Goal: Check status

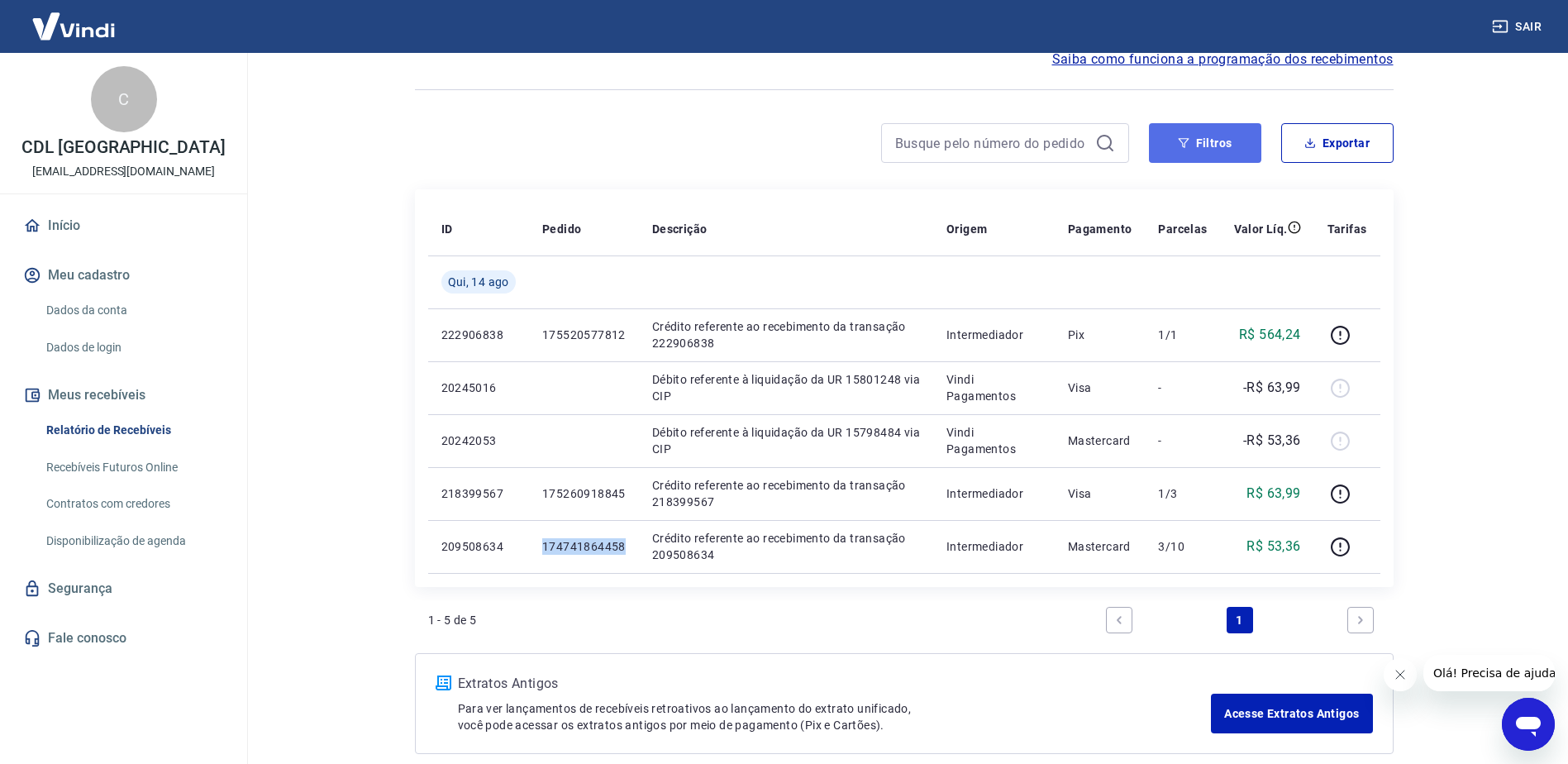
click at [1195, 140] on button "Filtros" at bounding box center [1205, 143] width 113 height 40
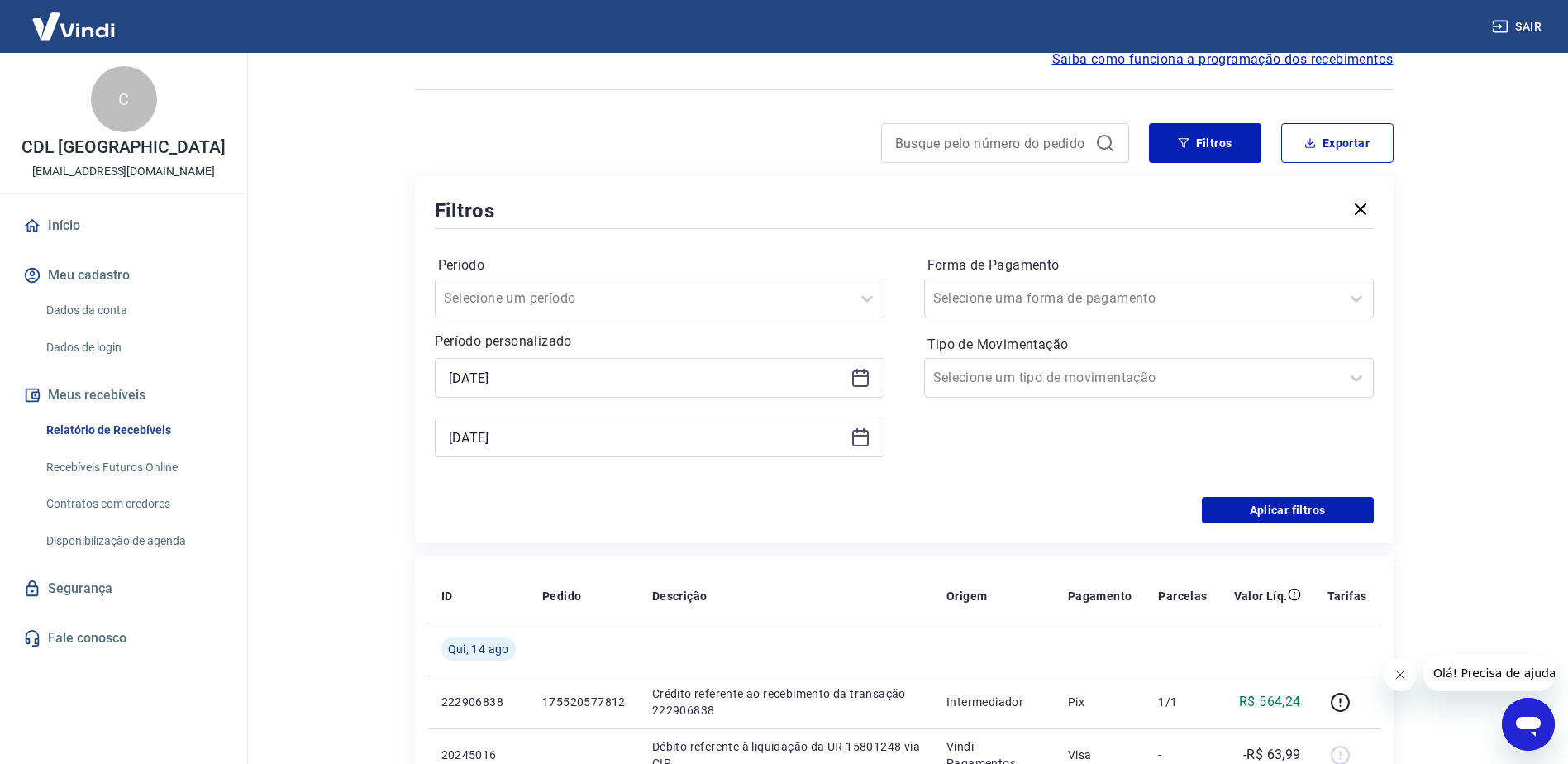
click at [863, 376] on icon at bounding box center [861, 376] width 16 height 2
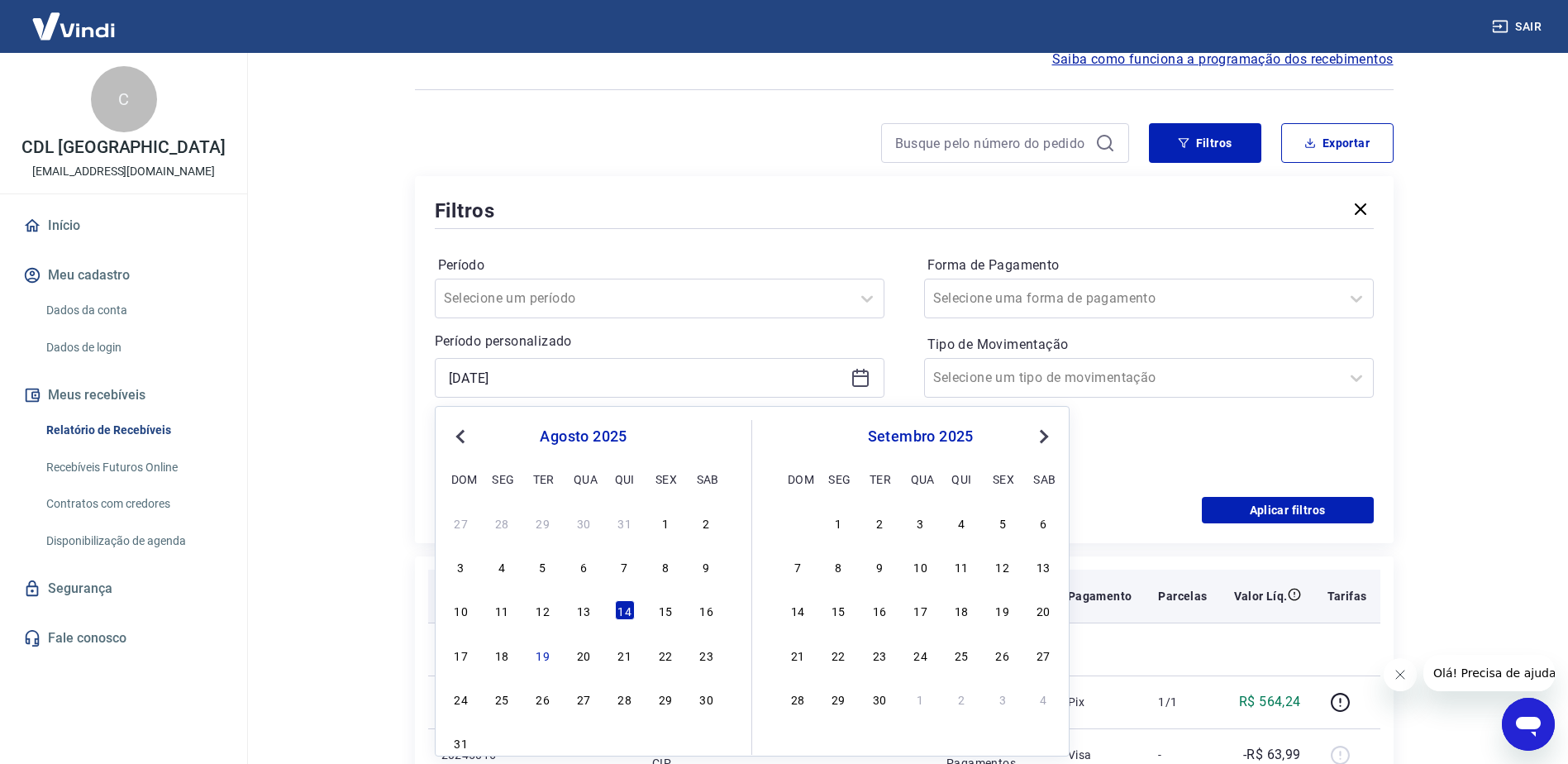
drag, startPoint x: 662, startPoint y: 608, endPoint x: 678, endPoint y: 594, distance: 21.3
click at [663, 607] on div "15" at bounding box center [665, 609] width 20 height 20
type input "[DATE]"
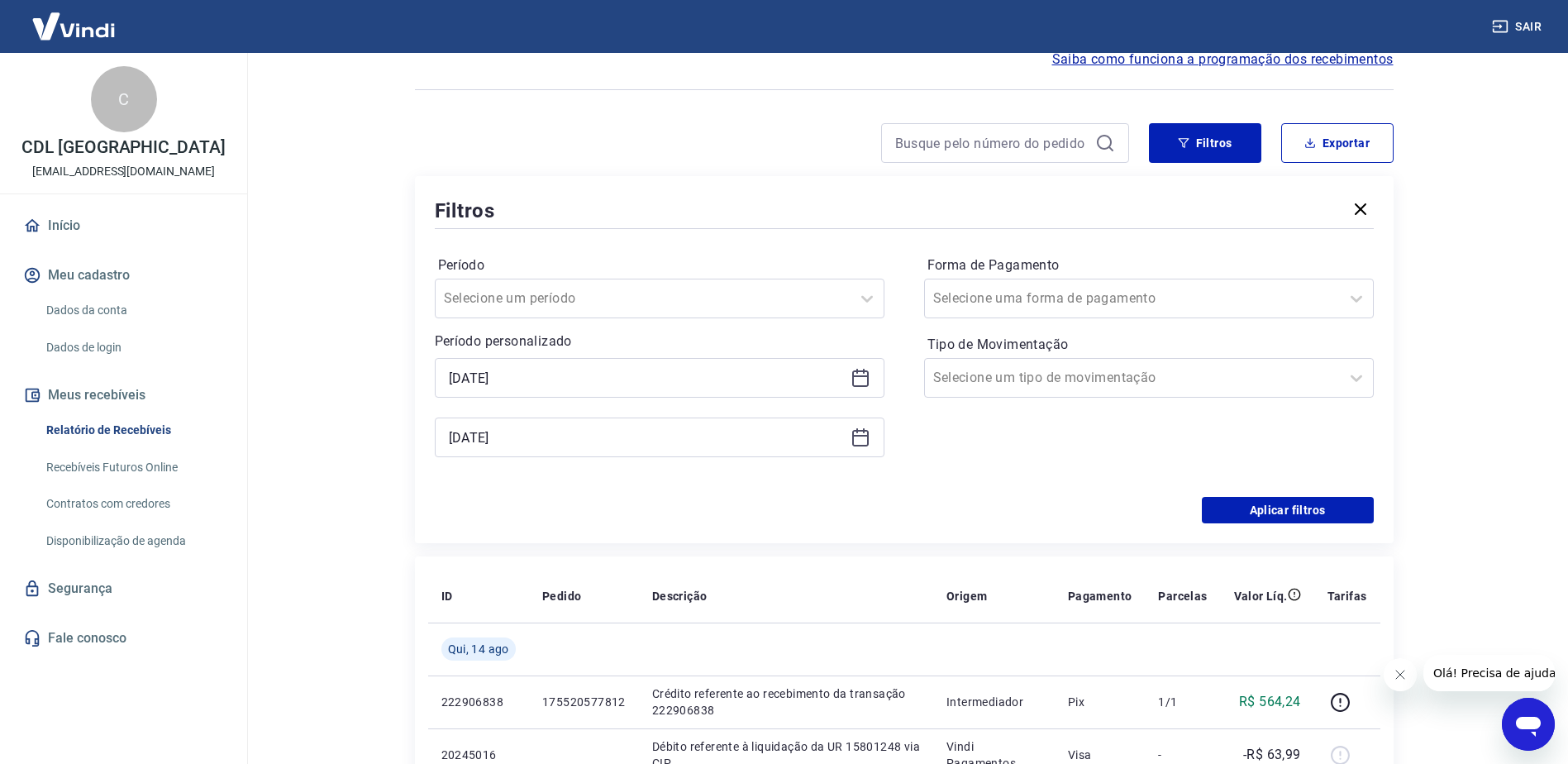
click at [869, 431] on icon at bounding box center [861, 437] width 20 height 20
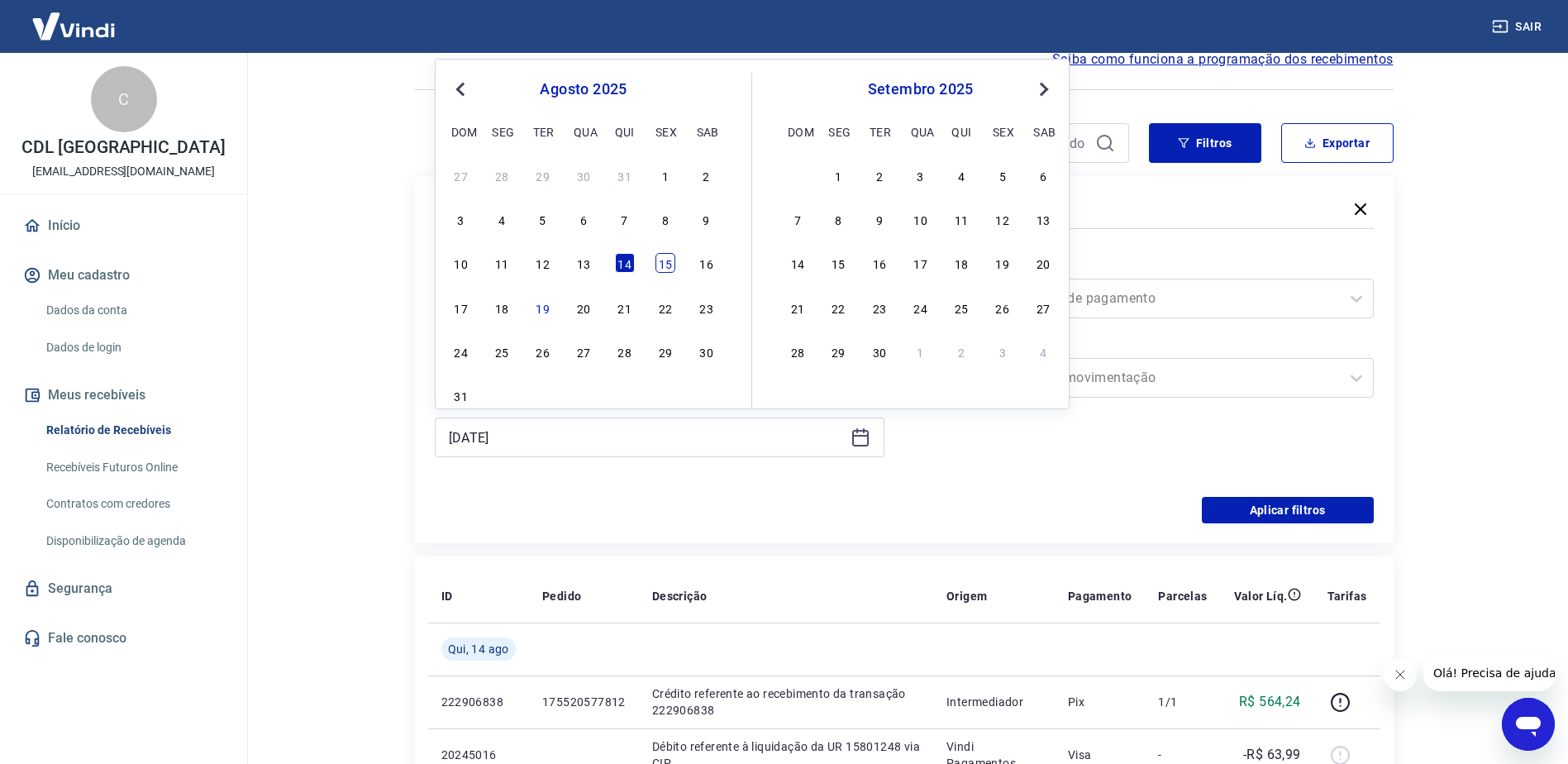
click at [667, 270] on div "15" at bounding box center [665, 262] width 20 height 20
type input "[DATE]"
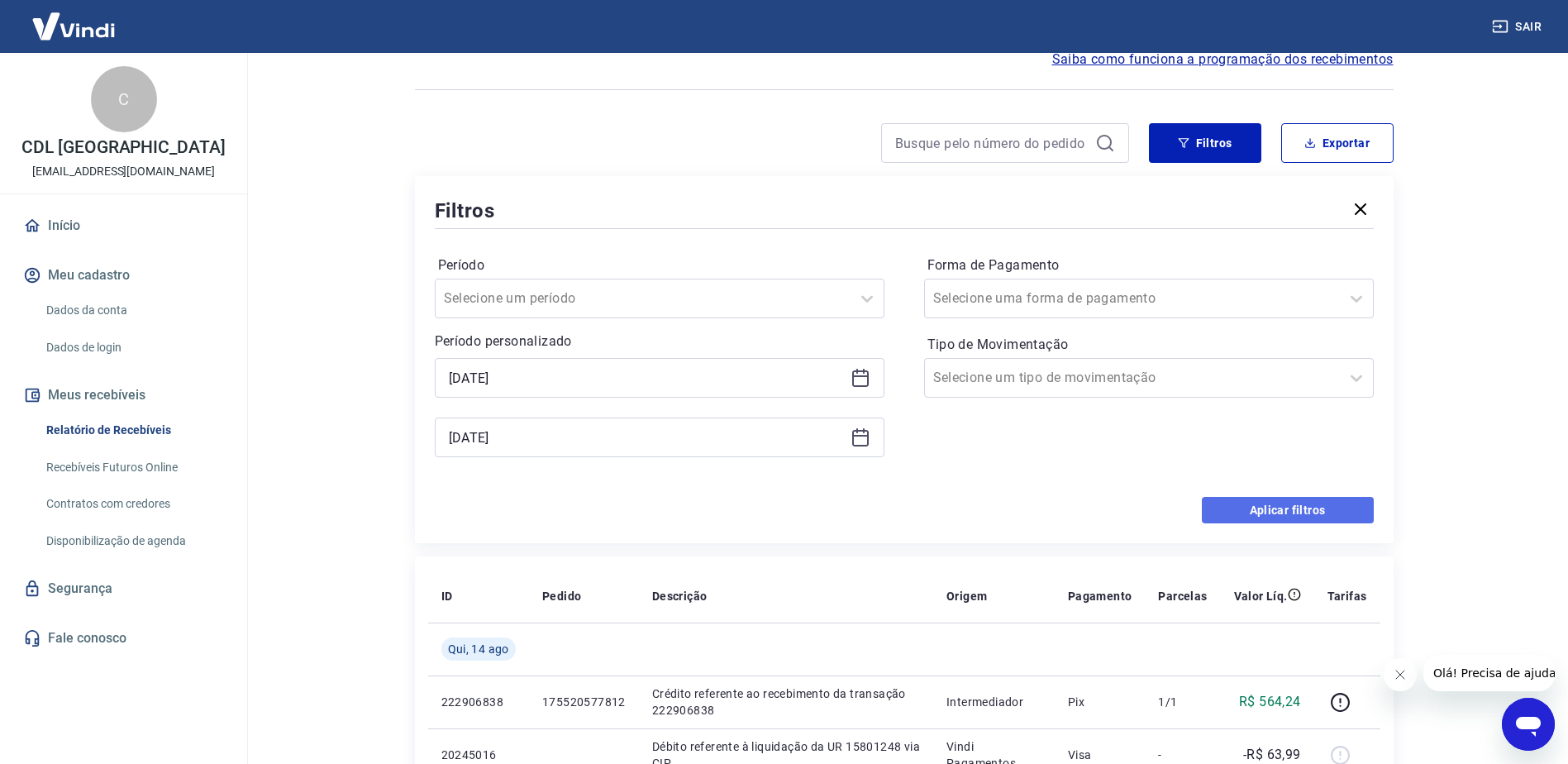
click at [1283, 516] on button "Aplicar filtros" at bounding box center [1288, 510] width 172 height 27
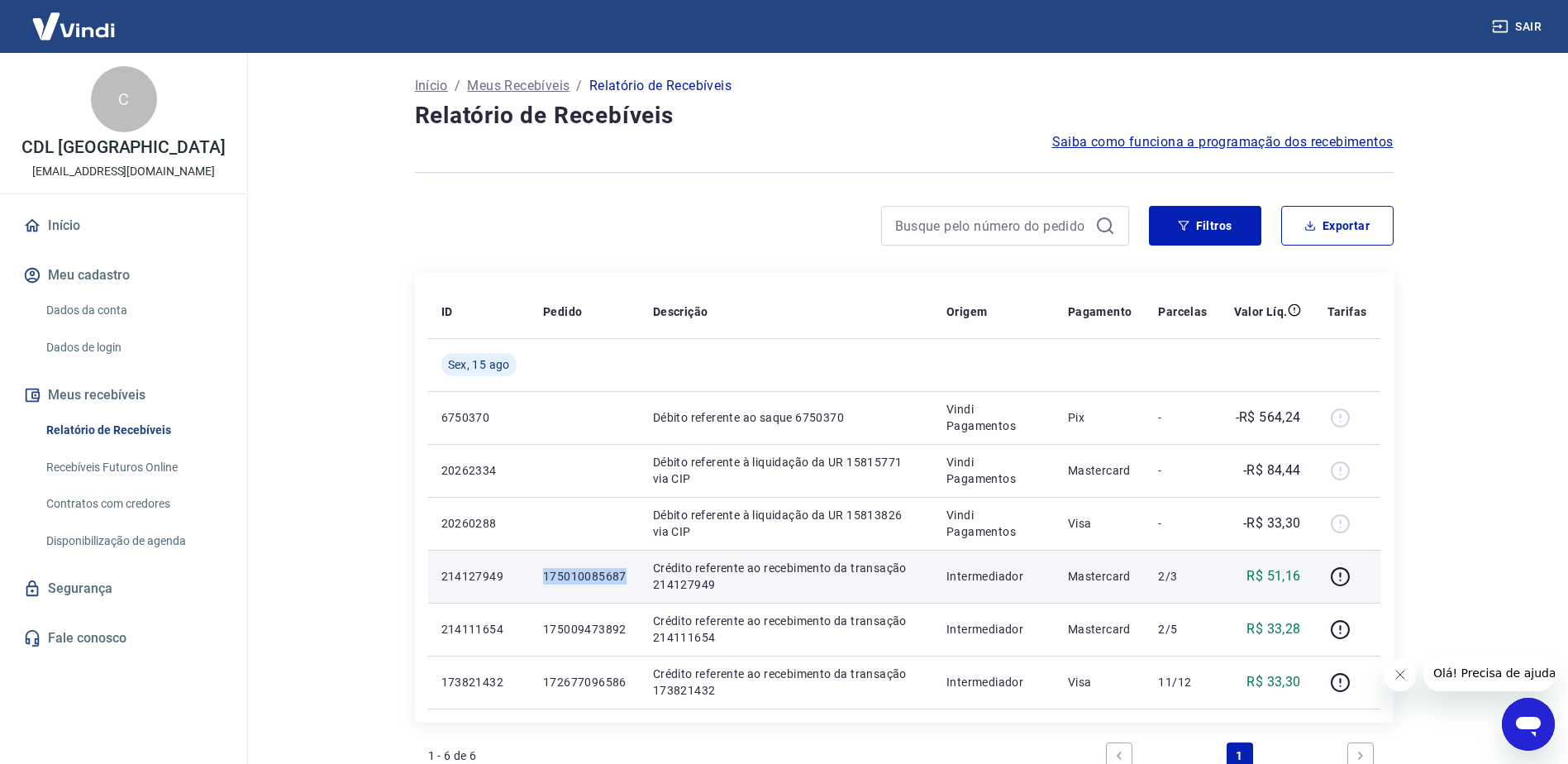
drag, startPoint x: 543, startPoint y: 575, endPoint x: 637, endPoint y: 575, distance: 94.0
click at [637, 575] on td "175010085687" at bounding box center [585, 577] width 110 height 53
copy p "175010085687"
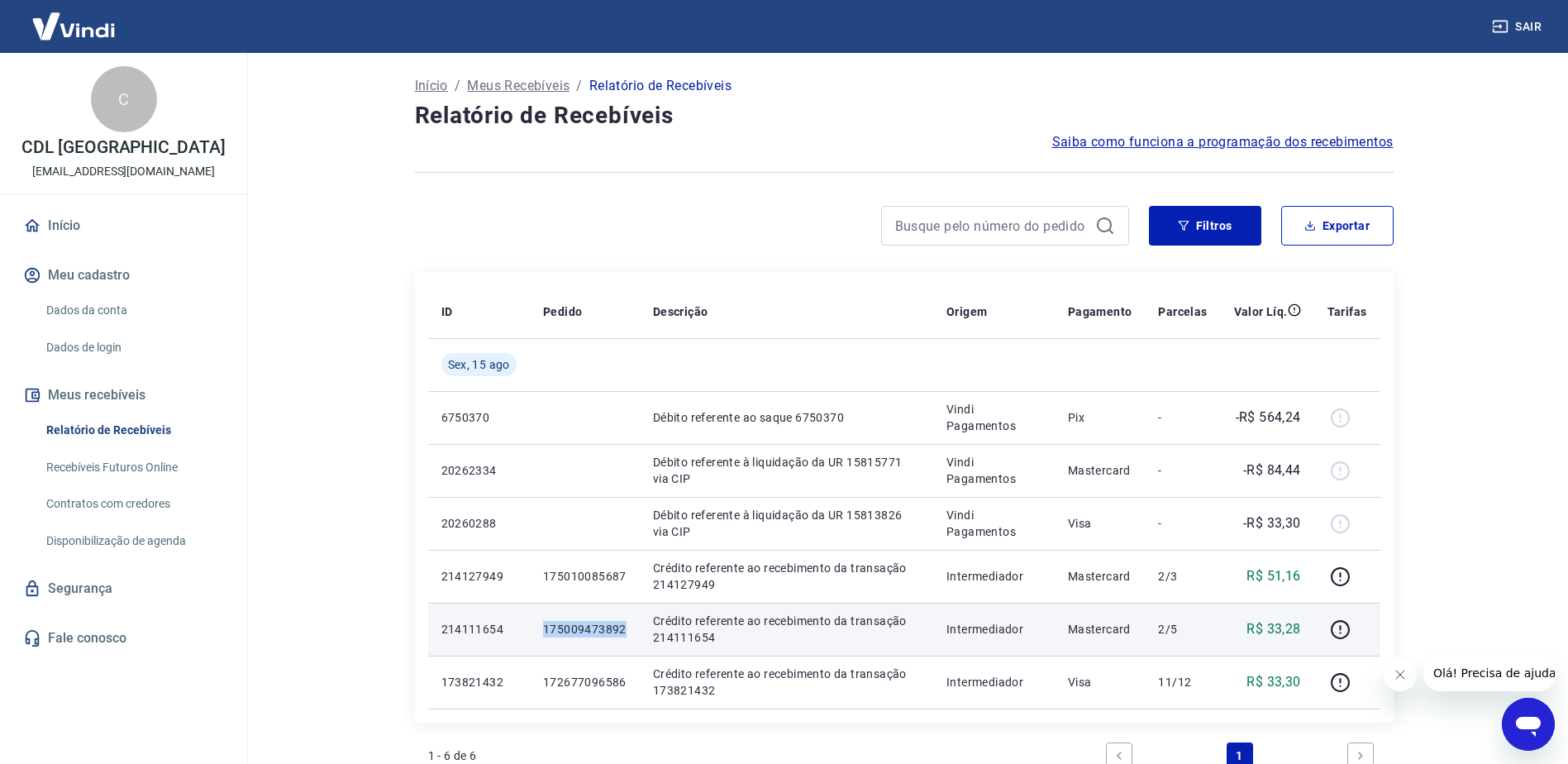
drag, startPoint x: 537, startPoint y: 626, endPoint x: 629, endPoint y: 625, distance: 92.0
click at [629, 625] on td "175009473892" at bounding box center [585, 629] width 110 height 53
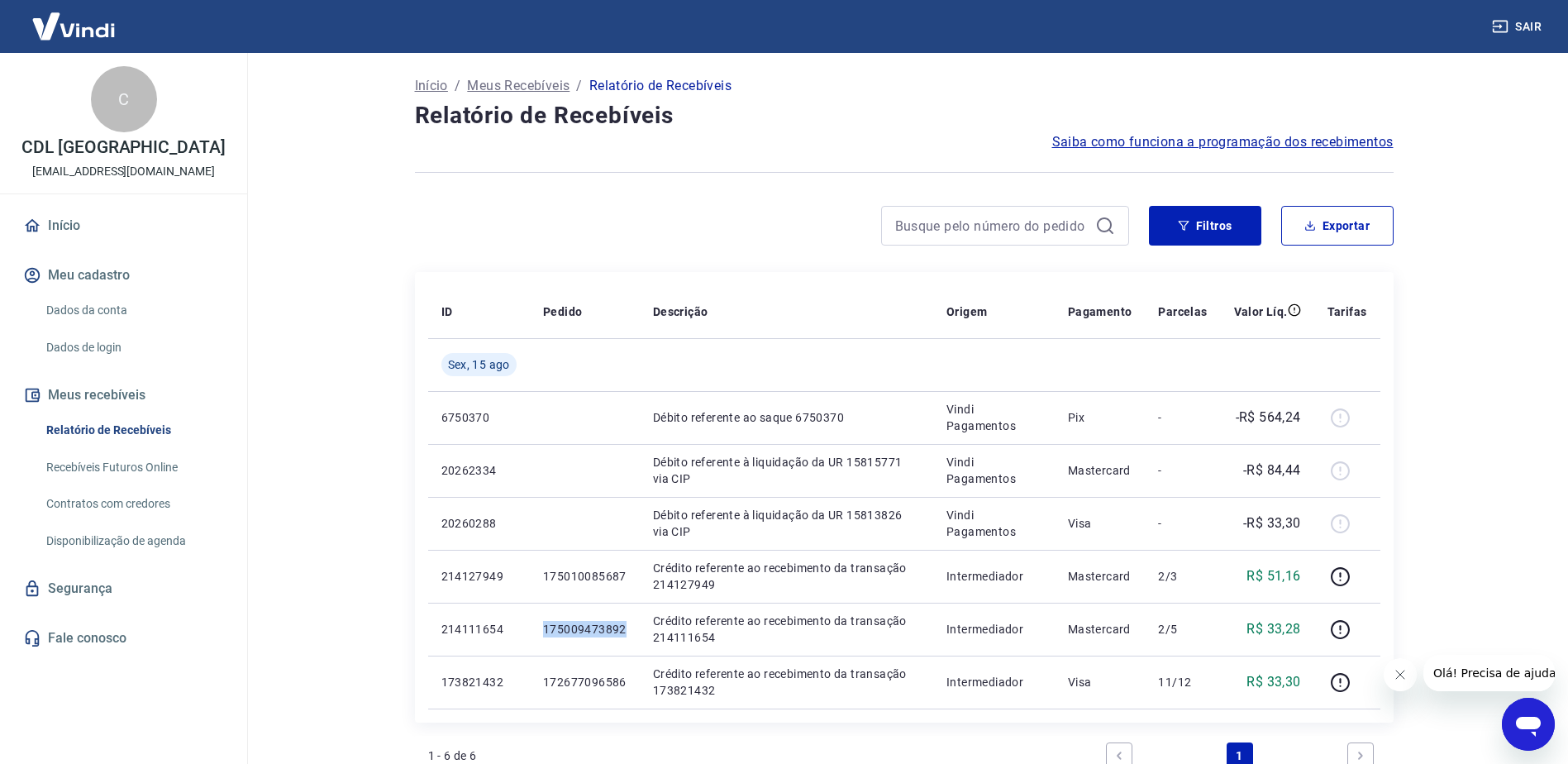
copy p "175009473892"
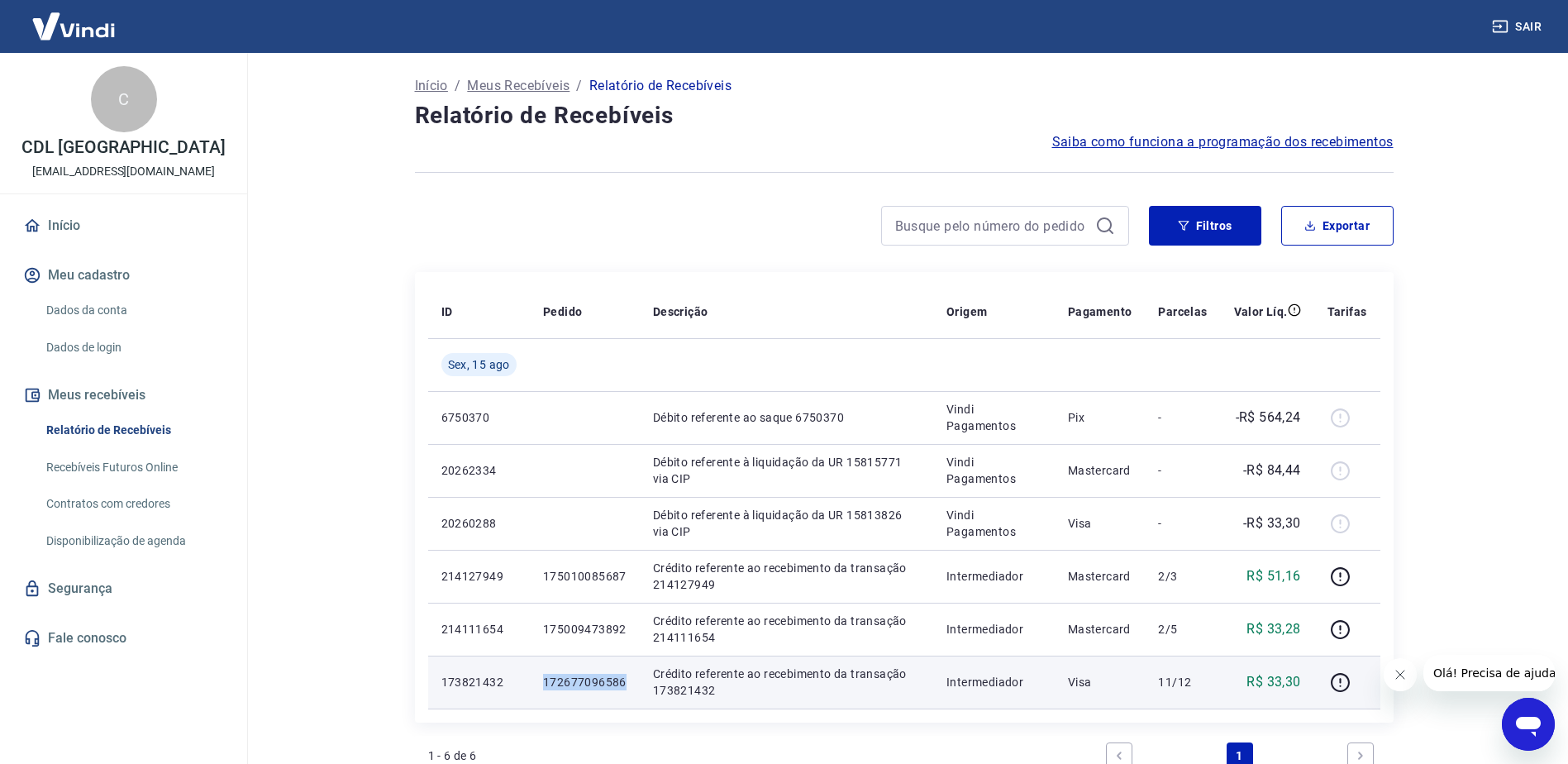
drag, startPoint x: 540, startPoint y: 676, endPoint x: 628, endPoint y: 677, distance: 88.0
click at [628, 679] on td "172677096586" at bounding box center [585, 682] width 110 height 53
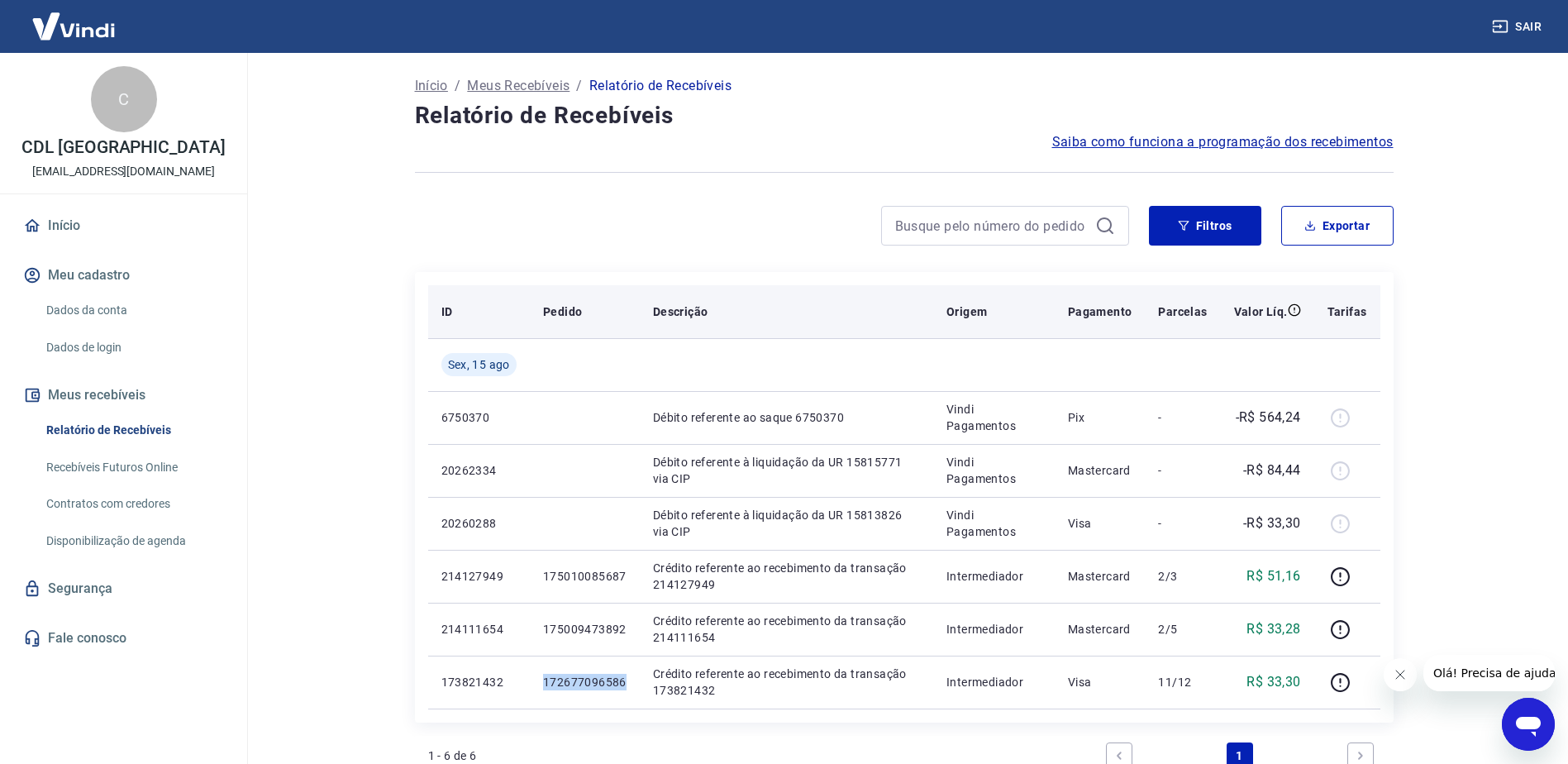
copy p "172677096586"
